Goal: Information Seeking & Learning: Learn about a topic

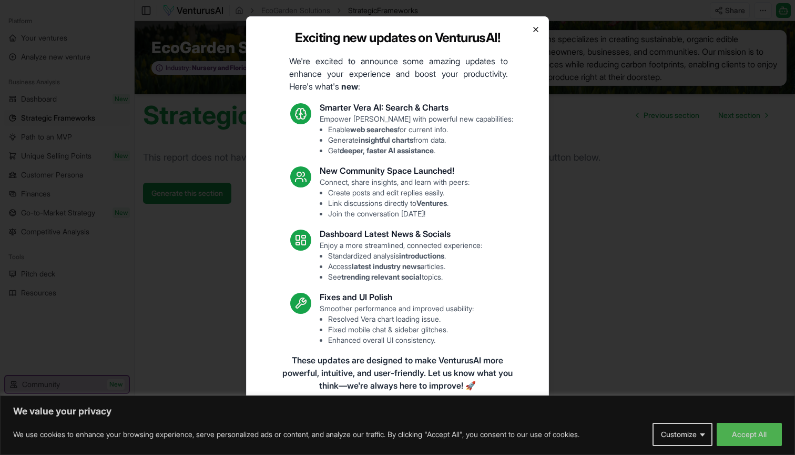
click at [538, 31] on icon "button" at bounding box center [536, 29] width 8 height 8
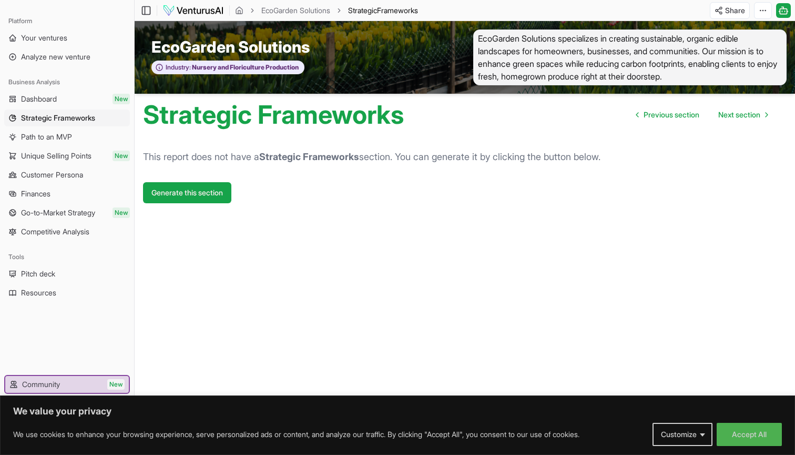
scroll to position [1, 0]
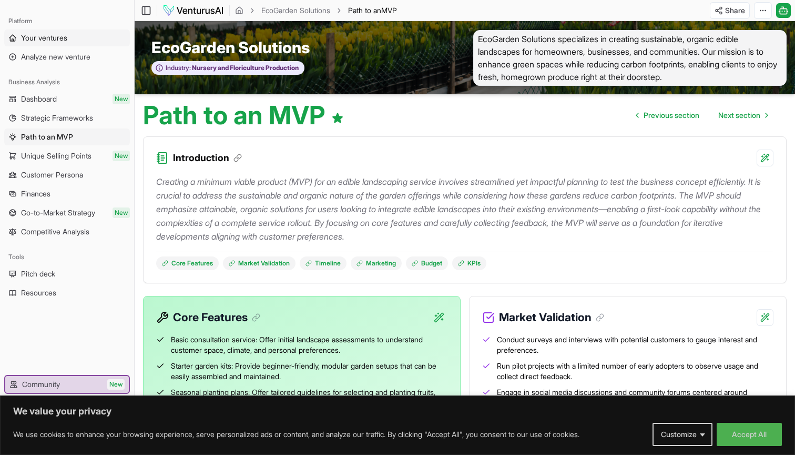
click at [51, 39] on span "Your ventures" at bounding box center [44, 38] width 46 height 11
click at [53, 101] on span "Dashboard" at bounding box center [39, 99] width 36 height 11
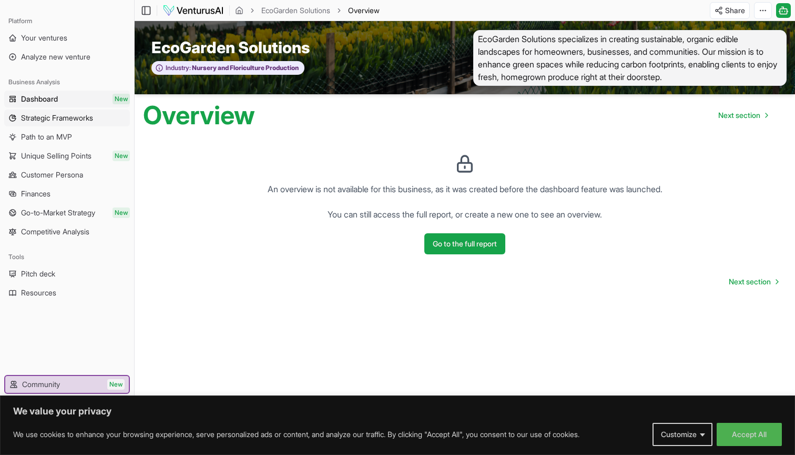
click at [78, 124] on link "Strategic Frameworks" at bounding box center [67, 117] width 126 height 17
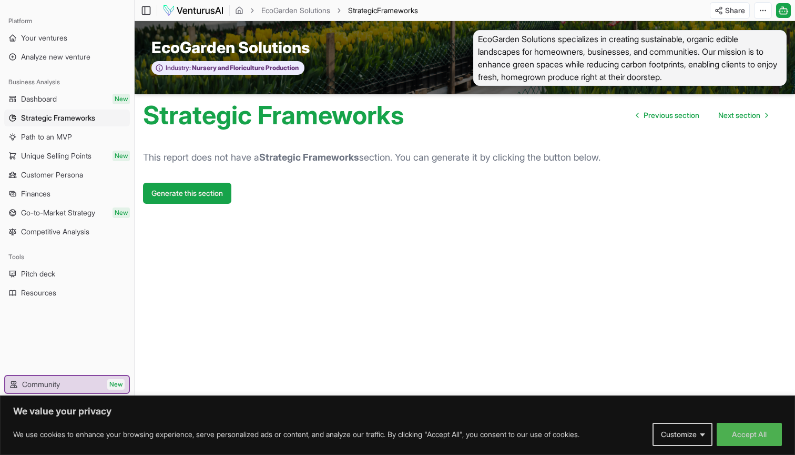
click at [82, 138] on link "Path to an MVP" at bounding box center [67, 136] width 126 height 17
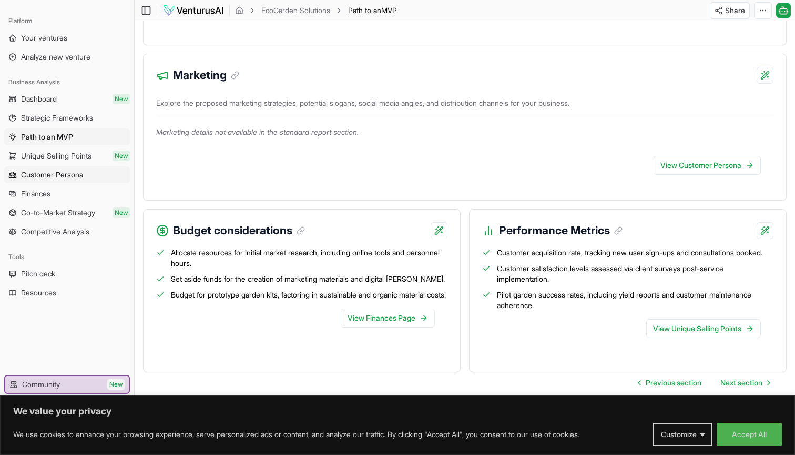
scroll to position [590, 0]
click at [85, 160] on span "Unique Selling Points" at bounding box center [56, 155] width 70 height 11
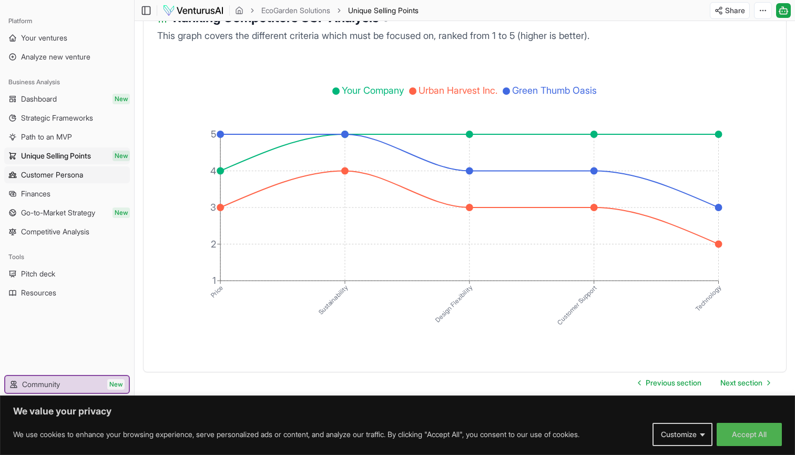
scroll to position [1741, 0]
click at [58, 211] on span "Go-to-Market Strategy" at bounding box center [58, 212] width 74 height 11
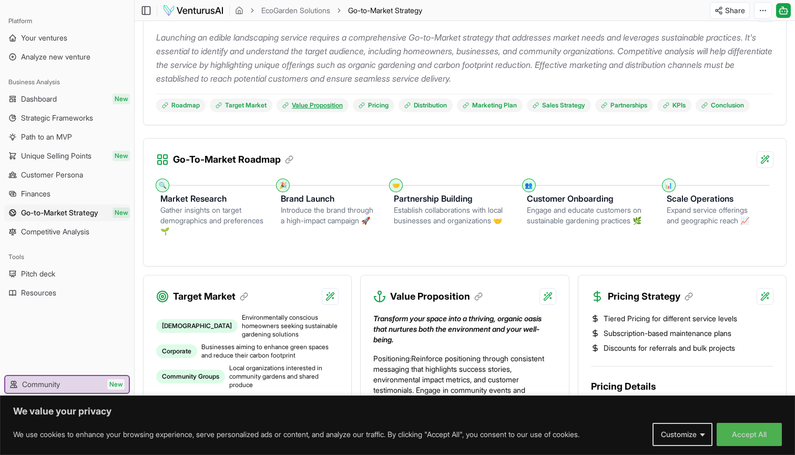
scroll to position [168, 0]
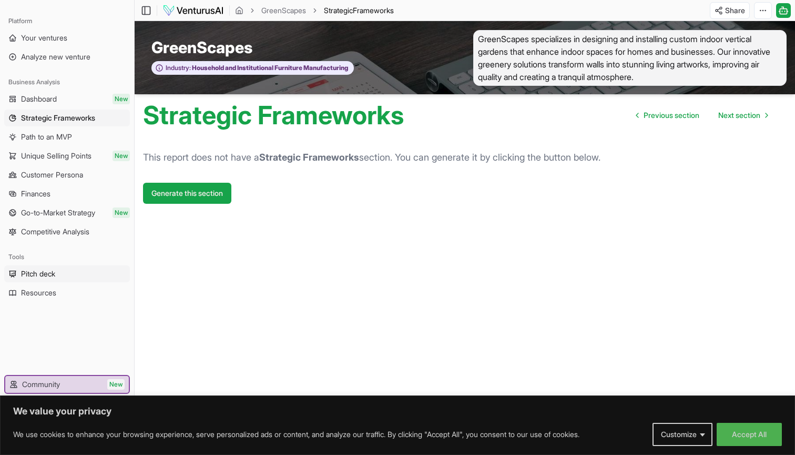
click at [68, 275] on link "Pitch deck" at bounding box center [67, 273] width 126 height 17
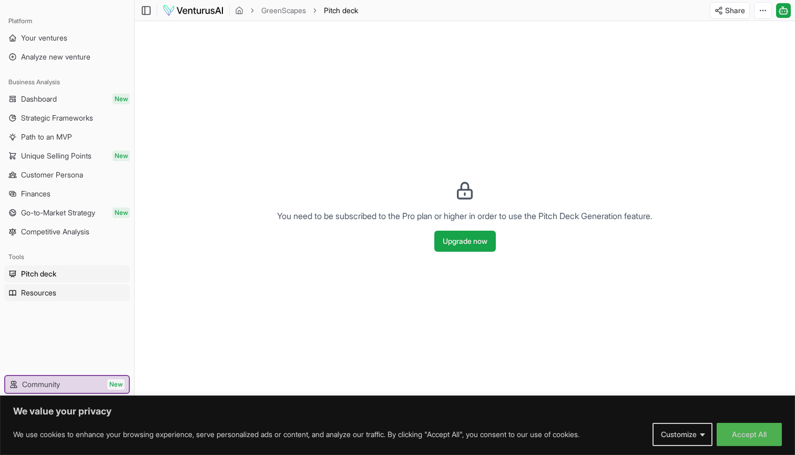
click at [78, 287] on link "Resources" at bounding box center [67, 292] width 126 height 17
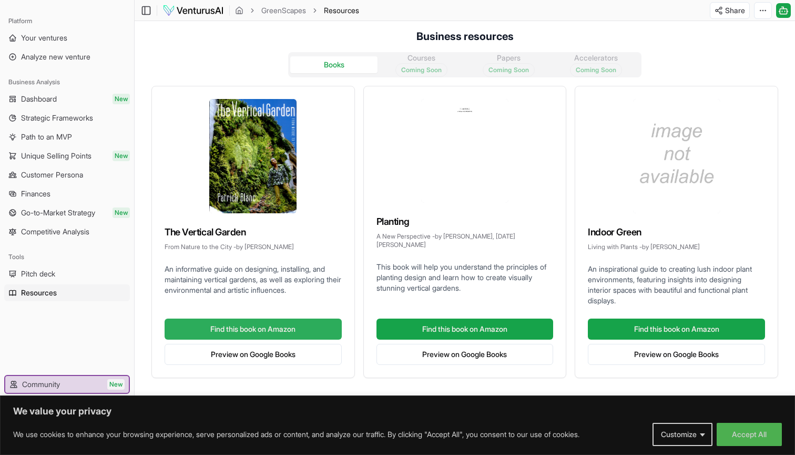
scroll to position [1, 0]
click at [300, 330] on link "Find this book on Amazon" at bounding box center [253, 328] width 177 height 21
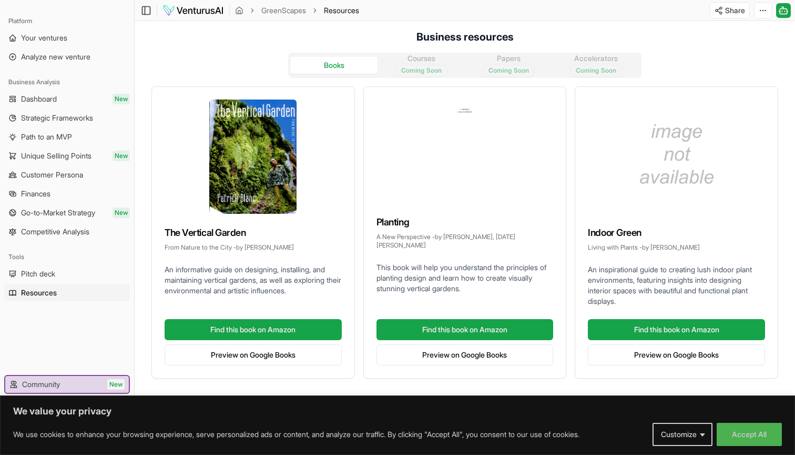
scroll to position [0, 0]
click at [762, 429] on button "Accept All" at bounding box center [749, 433] width 65 height 23
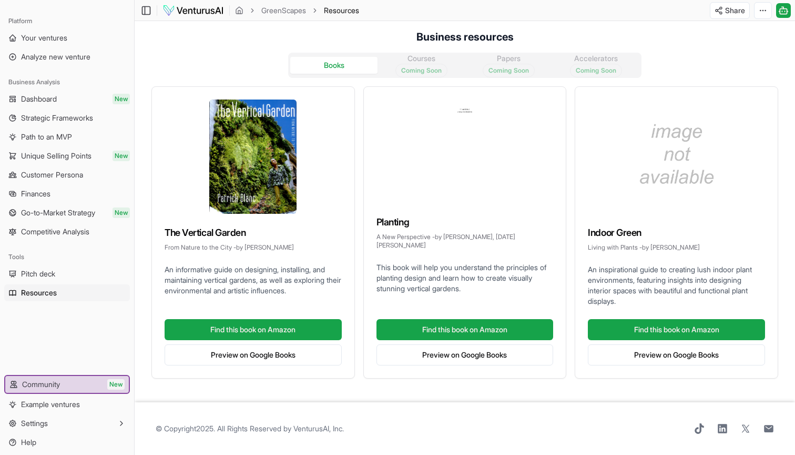
click at [421, 62] on div "Books Courses Coming Soon Papers Coming Soon Accelerators Coming Soon" at bounding box center [465, 65] width 354 height 25
click at [500, 62] on div "Books Courses Coming Soon Papers Coming Soon Accelerators Coming Soon" at bounding box center [465, 65] width 354 height 25
click at [585, 63] on div "Books Courses Coming Soon Papers Coming Soon Accelerators Coming Soon" at bounding box center [465, 65] width 354 height 25
click at [67, 98] on link "Dashboard New" at bounding box center [67, 98] width 126 height 17
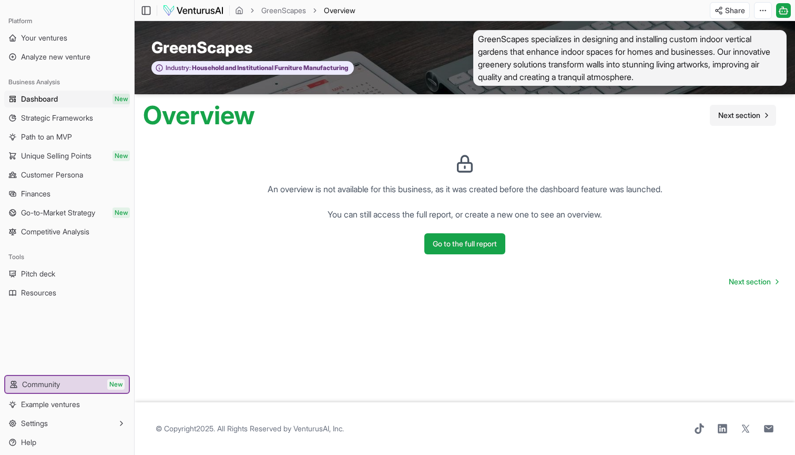
click at [742, 117] on span "Next section" at bounding box center [740, 115] width 42 height 11
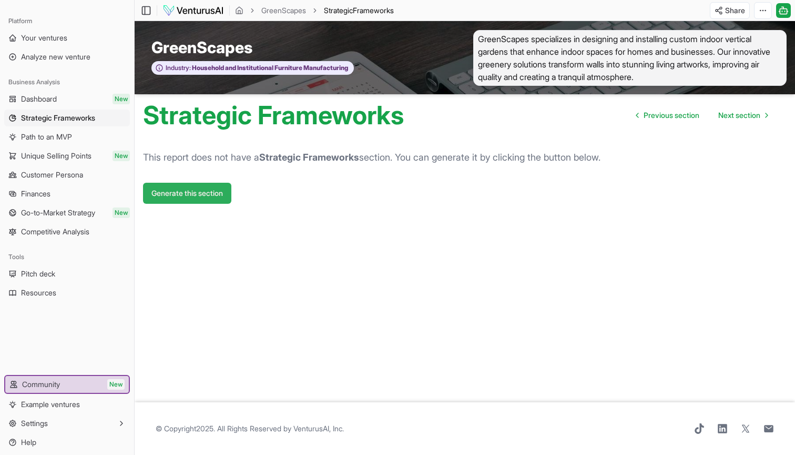
click at [202, 192] on button "Generate this section" at bounding box center [187, 193] width 88 height 21
click at [747, 120] on link "Next section" at bounding box center [743, 115] width 66 height 21
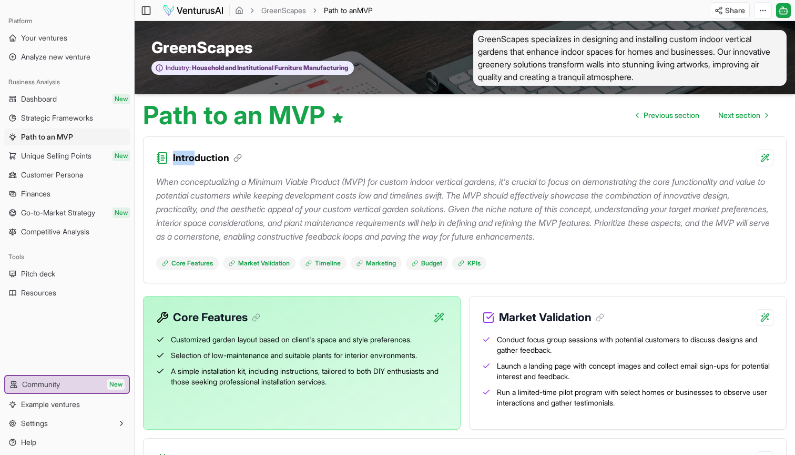
drag, startPoint x: 173, startPoint y: 157, endPoint x: 193, endPoint y: 157, distance: 19.5
click at [193, 157] on h3 "Introduction" at bounding box center [207, 157] width 69 height 15
drag, startPoint x: 158, startPoint y: 183, endPoint x: 381, endPoint y: 184, distance: 223.1
click at [381, 184] on p "When conceptualizing a Minimum Viable Product (MVP) for custom indoor vertical …" at bounding box center [465, 209] width 618 height 68
click at [518, 176] on p "When conceptualizing a Minimum Viable Product (MVP) for custom indoor vertical …" at bounding box center [465, 209] width 618 height 68
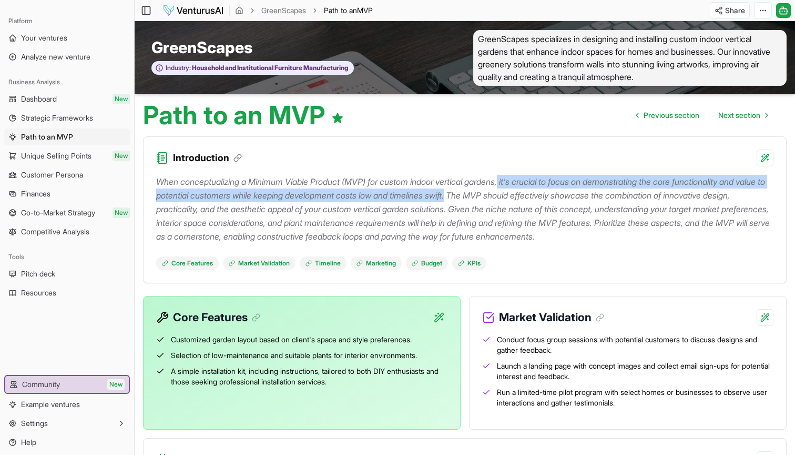
drag, startPoint x: 518, startPoint y: 177, endPoint x: 497, endPoint y: 193, distance: 26.6
click at [497, 193] on p "When conceptualizing a Minimum Viable Product (MVP) for custom indoor vertical …" at bounding box center [465, 209] width 618 height 68
